Goal: Connect with others: Connect with others

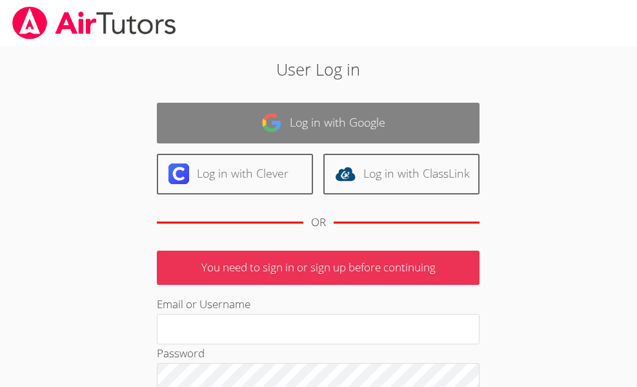
click at [316, 138] on link "Log in with Google" at bounding box center [318, 123] width 323 height 41
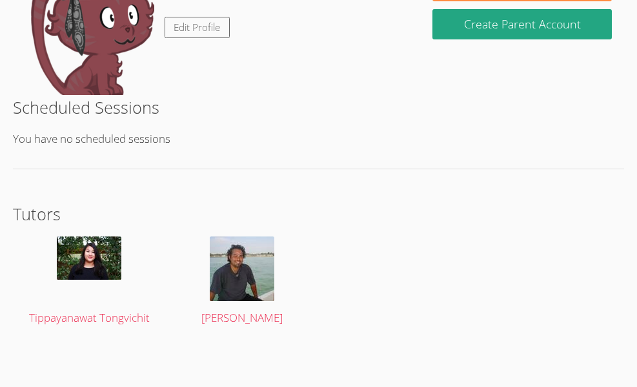
scroll to position [283, 0]
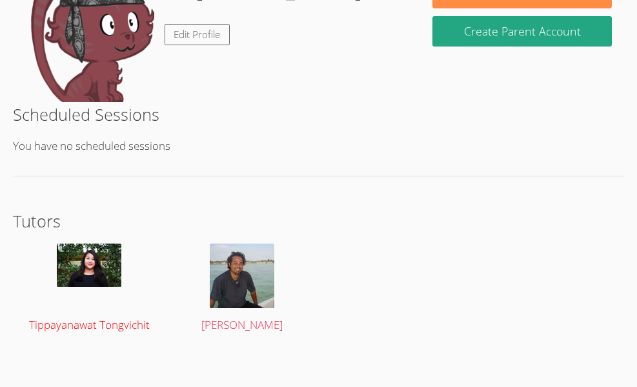
click at [103, 266] on img at bounding box center [89, 264] width 65 height 43
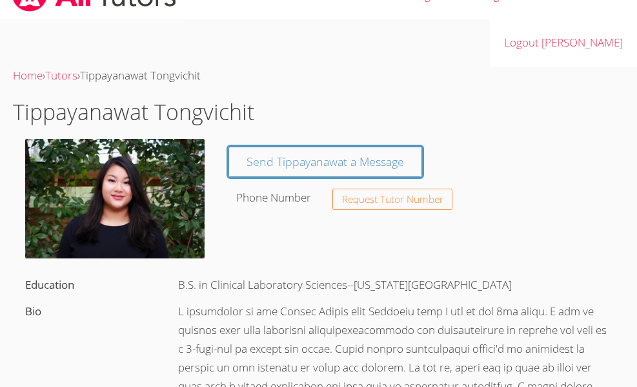
scroll to position [22, 0]
